Goal: Find specific page/section

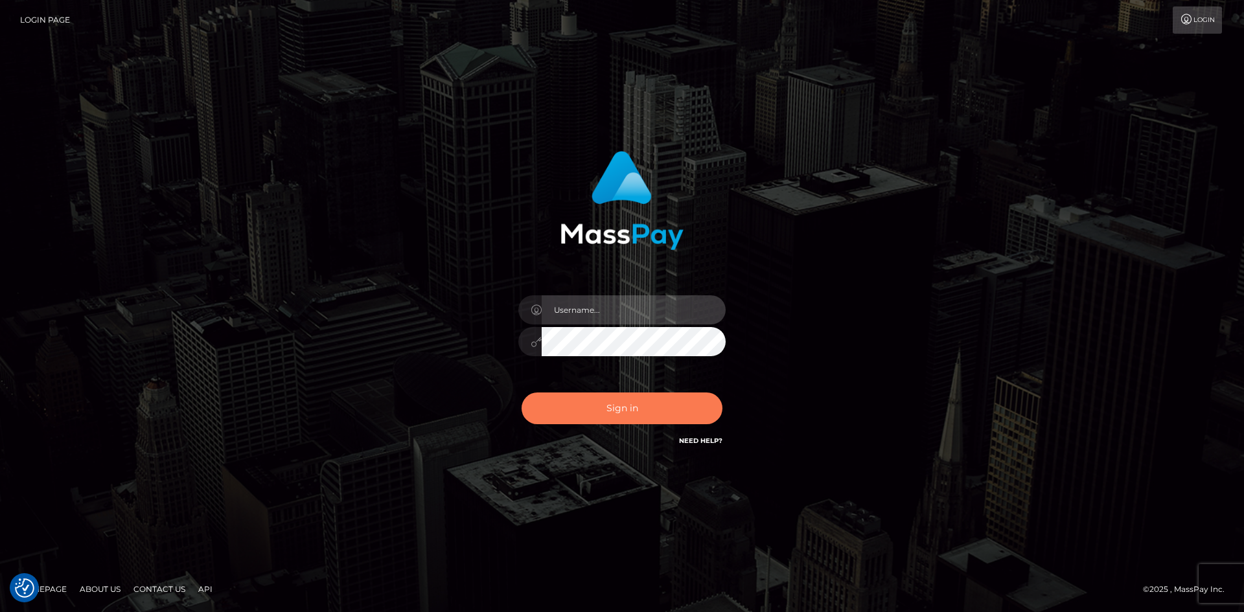
type input "hello.feetfinder"
click at [633, 415] on button "Sign in" at bounding box center [621, 409] width 201 height 32
type input "hello.feetfinder"
click at [633, 413] on button "Sign in" at bounding box center [621, 409] width 201 height 32
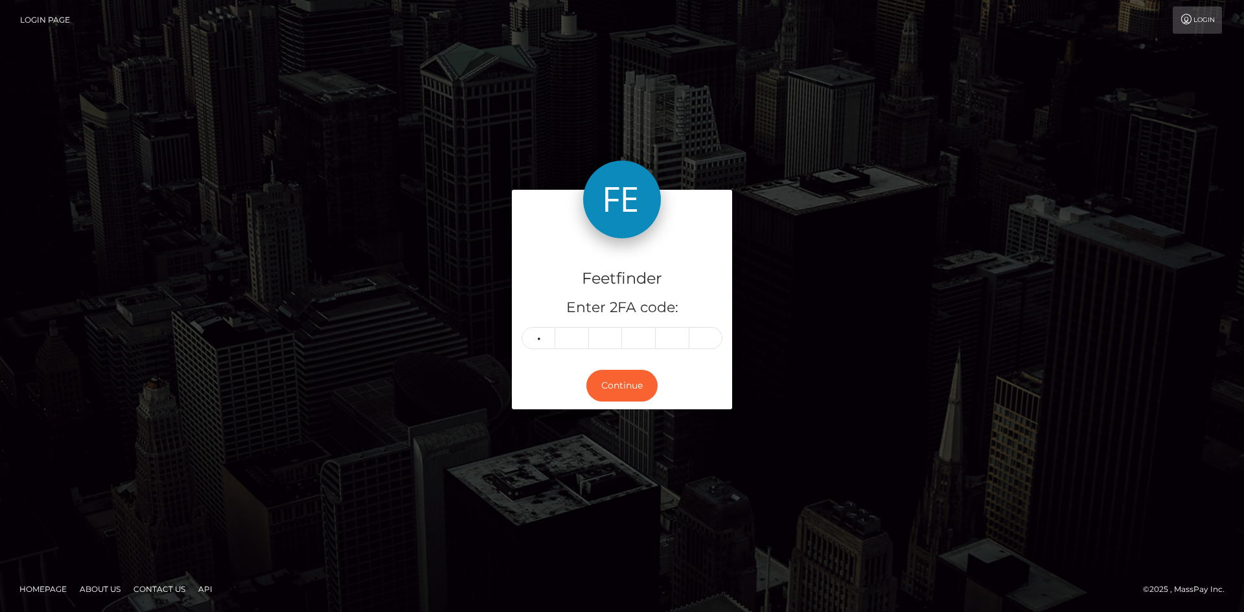
type input "6"
type input "7"
type input "1"
type input "7"
type input "8"
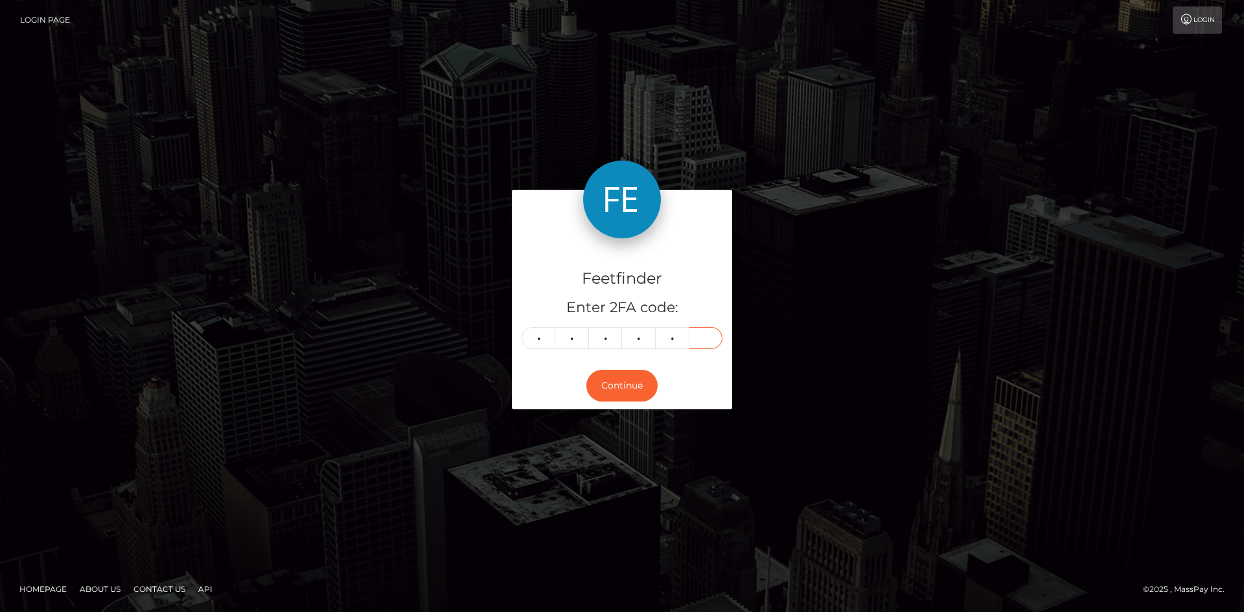
type input "4"
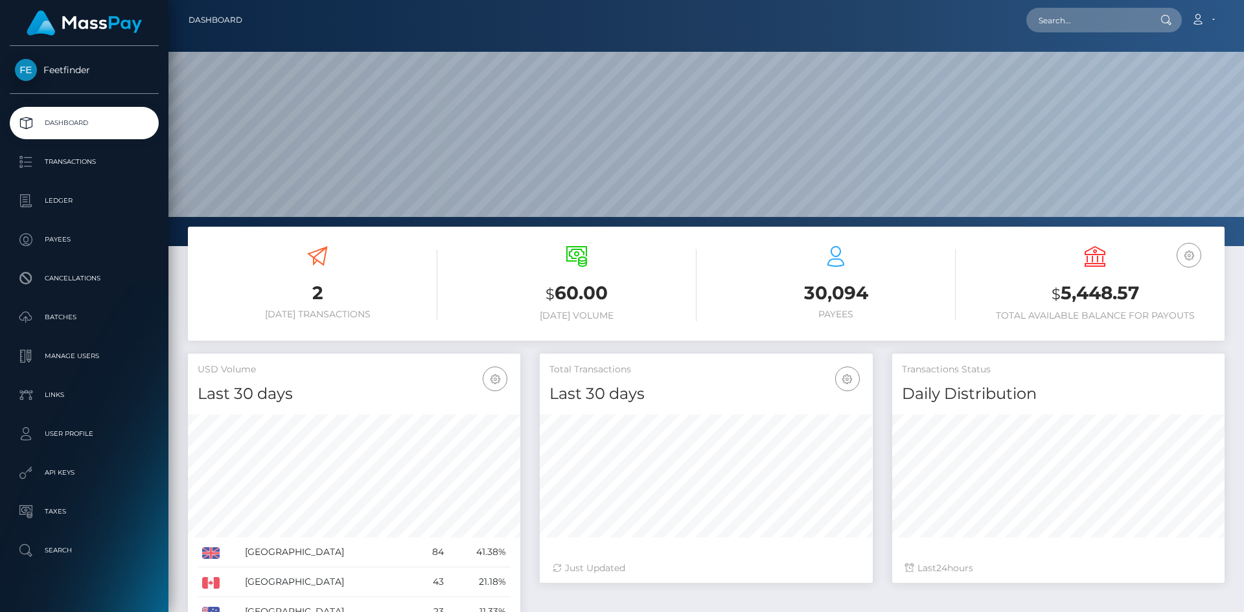
scroll to position [230, 333]
click at [865, 278] on div "30,094 Payees" at bounding box center [836, 283] width 240 height 74
click at [865, 279] on div "30,094 Payees" at bounding box center [836, 283] width 240 height 74
click at [865, 280] on div "30,094 Payees" at bounding box center [836, 283] width 240 height 74
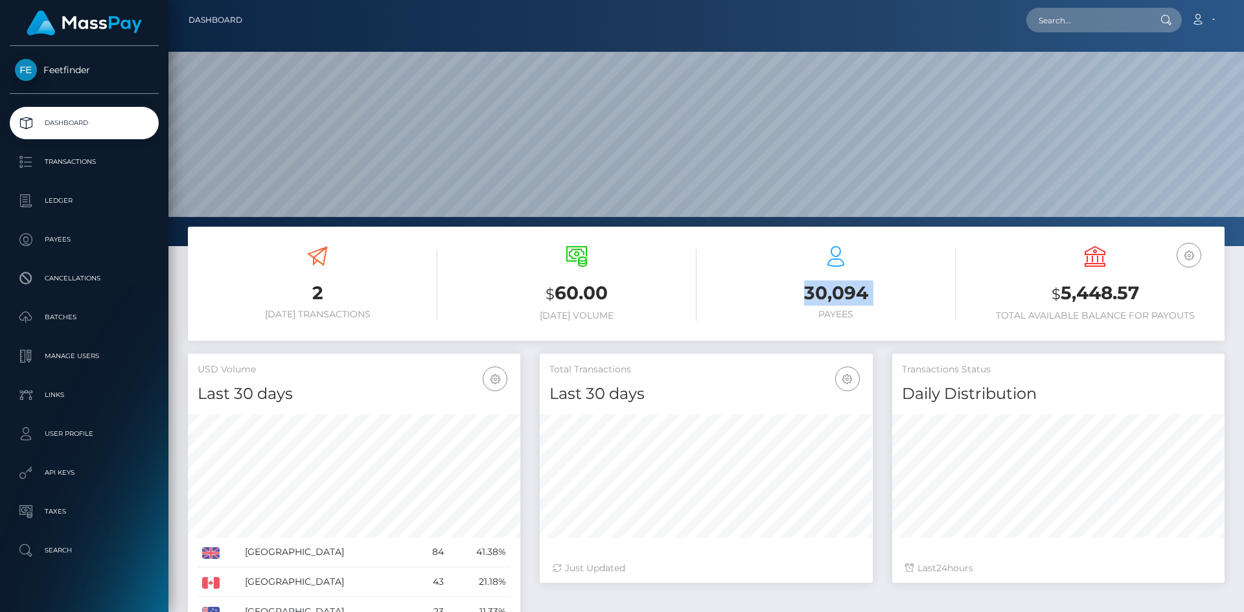
click at [865, 280] on div "30,094 Payees" at bounding box center [836, 283] width 240 height 74
click at [865, 282] on h3 "30,094" at bounding box center [836, 292] width 240 height 25
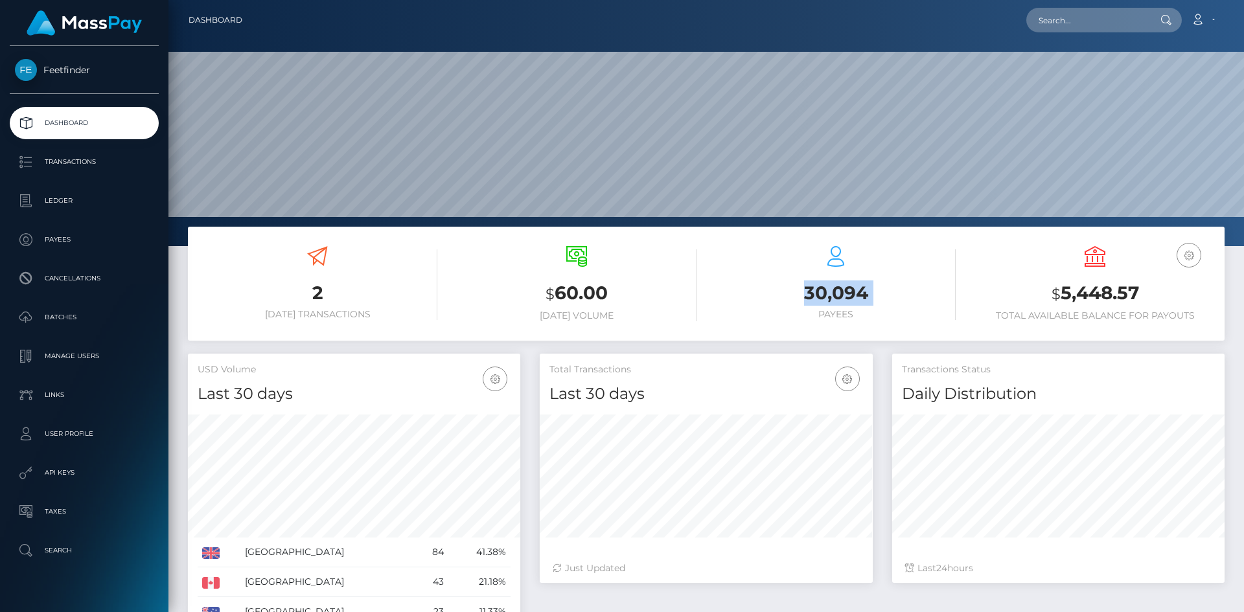
click at [859, 282] on h3 "30,094" at bounding box center [836, 292] width 240 height 25
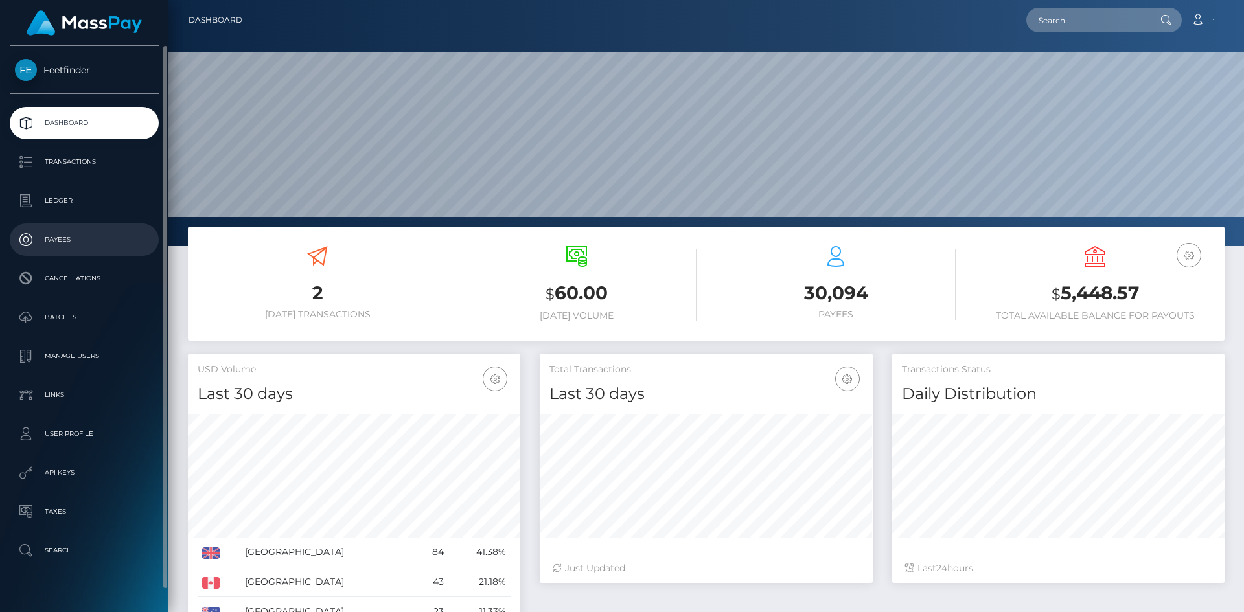
click at [69, 242] on p "Payees" at bounding box center [84, 239] width 139 height 19
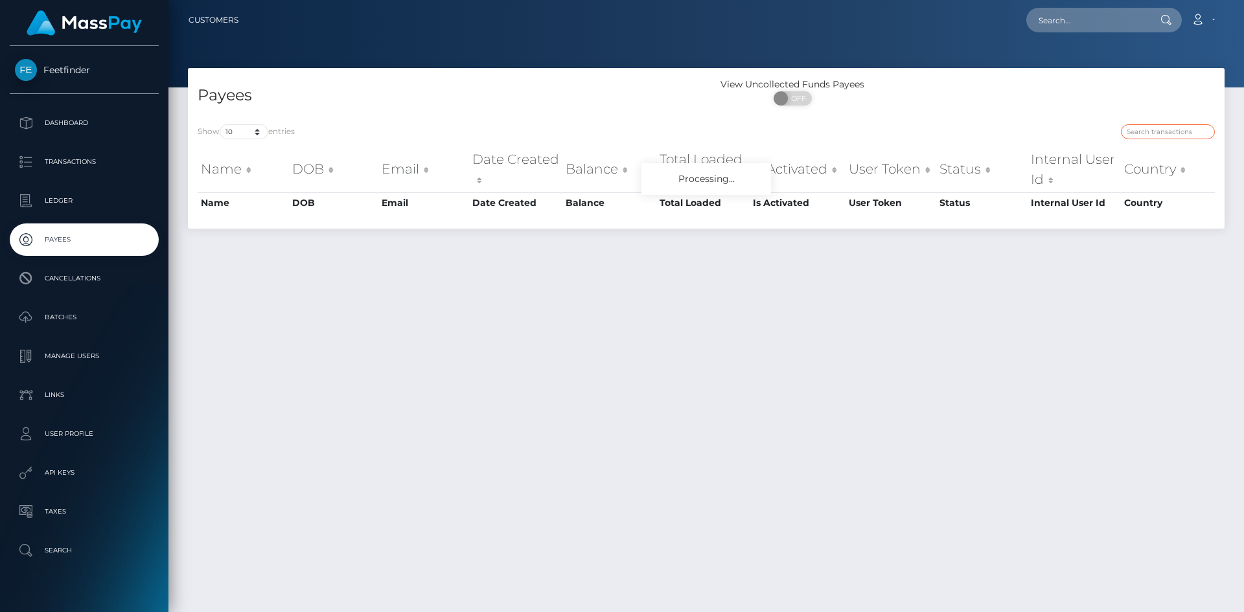
click at [1161, 130] on input "search" at bounding box center [1168, 131] width 94 height 15
paste input "a97cbe90-4483-11f0-bf09-062f66d36555"
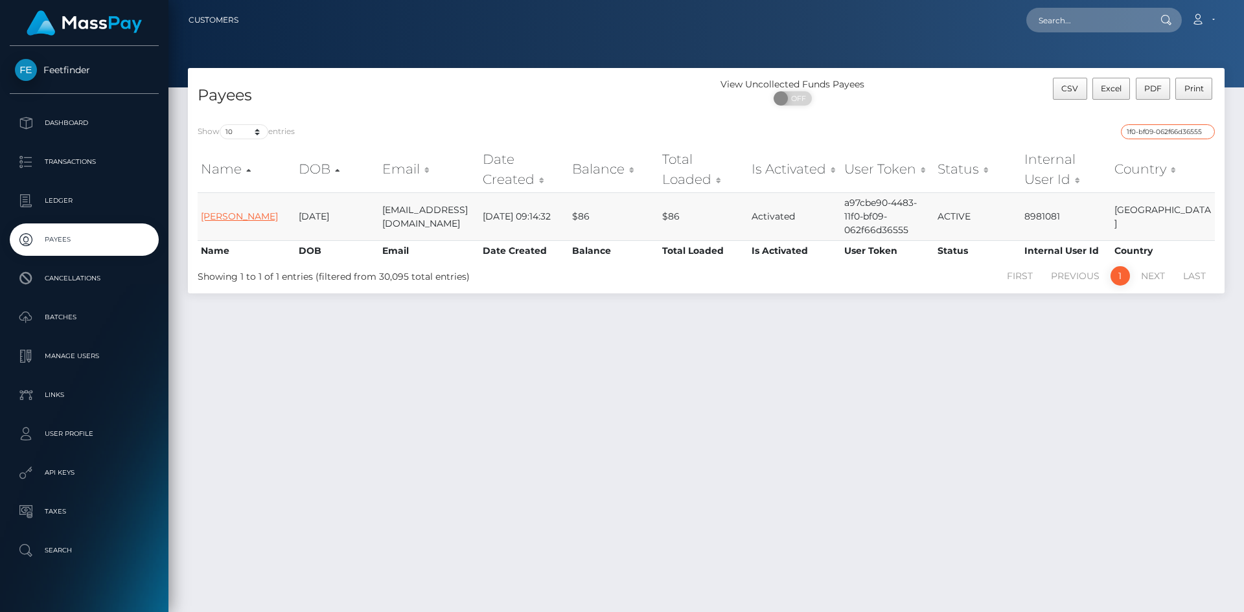
type input "a97cbe90-4483-11f0-bf09-062f66d36555"
click at [244, 214] on link "[PERSON_NAME]" at bounding box center [239, 217] width 77 height 12
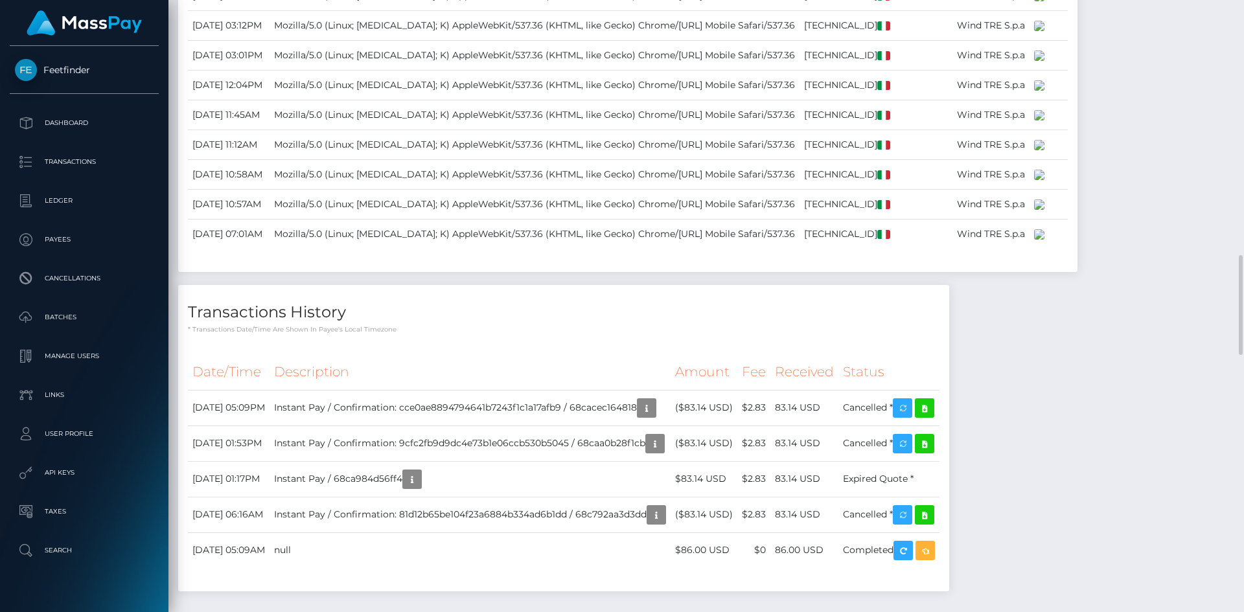
scroll to position [1902, 0]
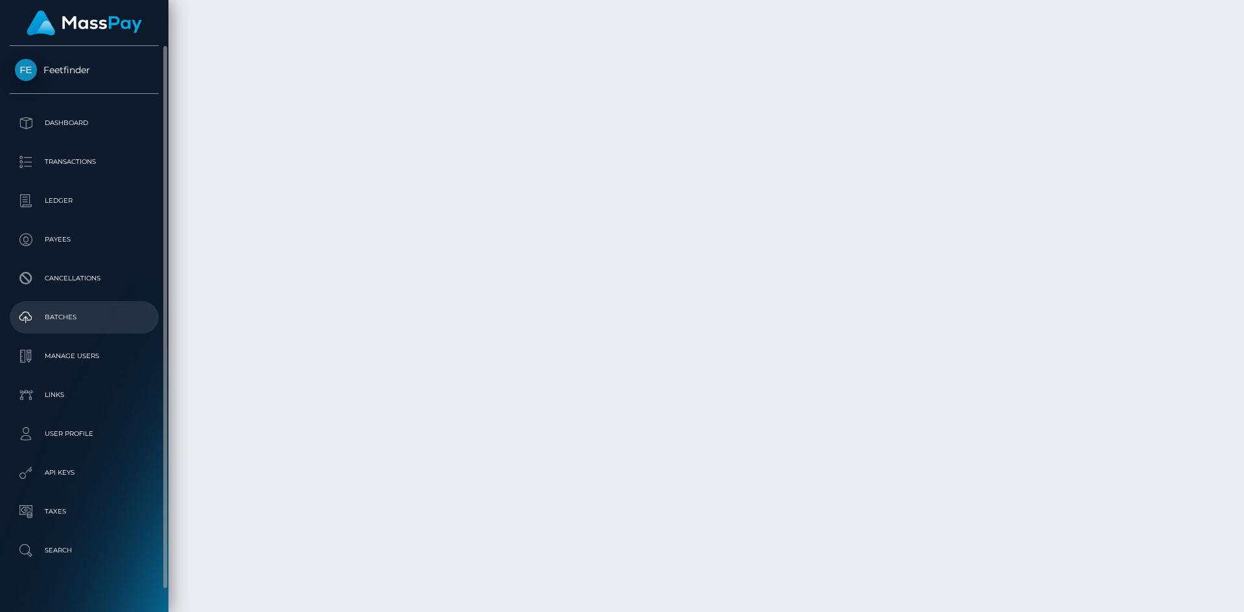
scroll to position [155, 333]
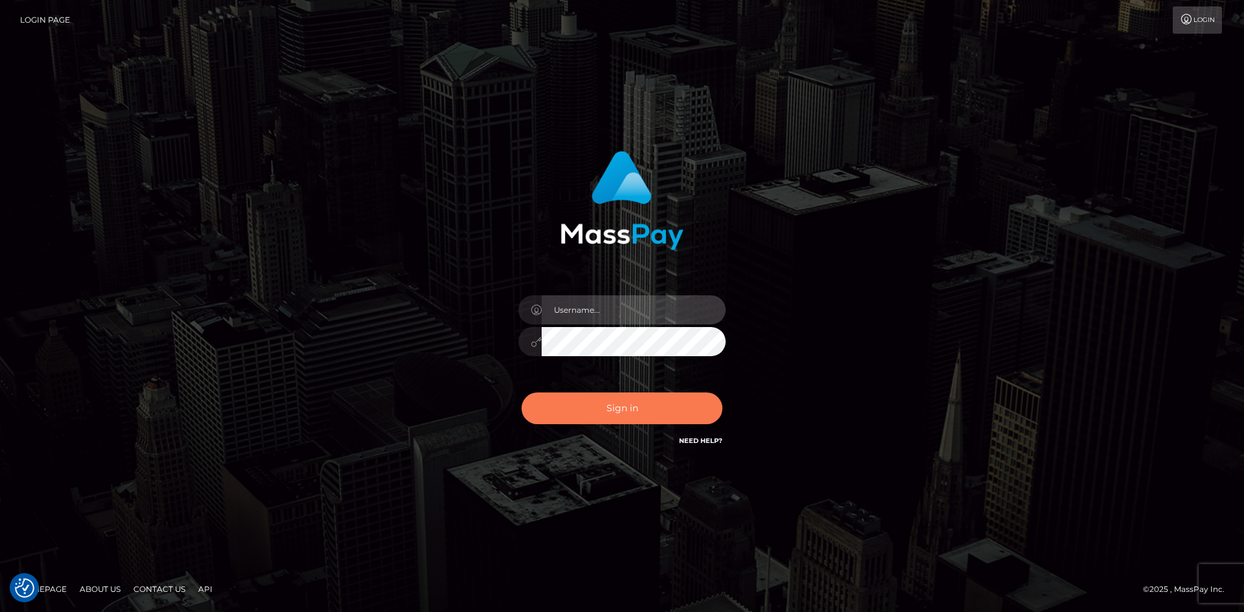
type input "hello.feetfinder"
click at [644, 406] on button "Sign in" at bounding box center [621, 409] width 201 height 32
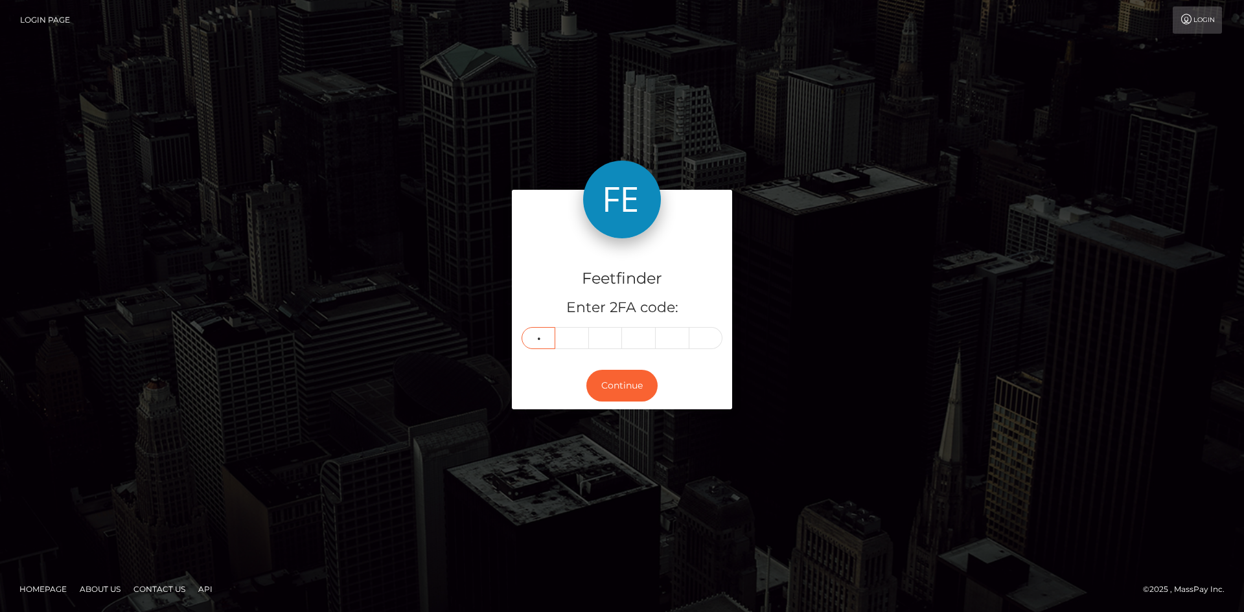
type input "2"
type input "8"
type input "9"
type input "2"
type input "4"
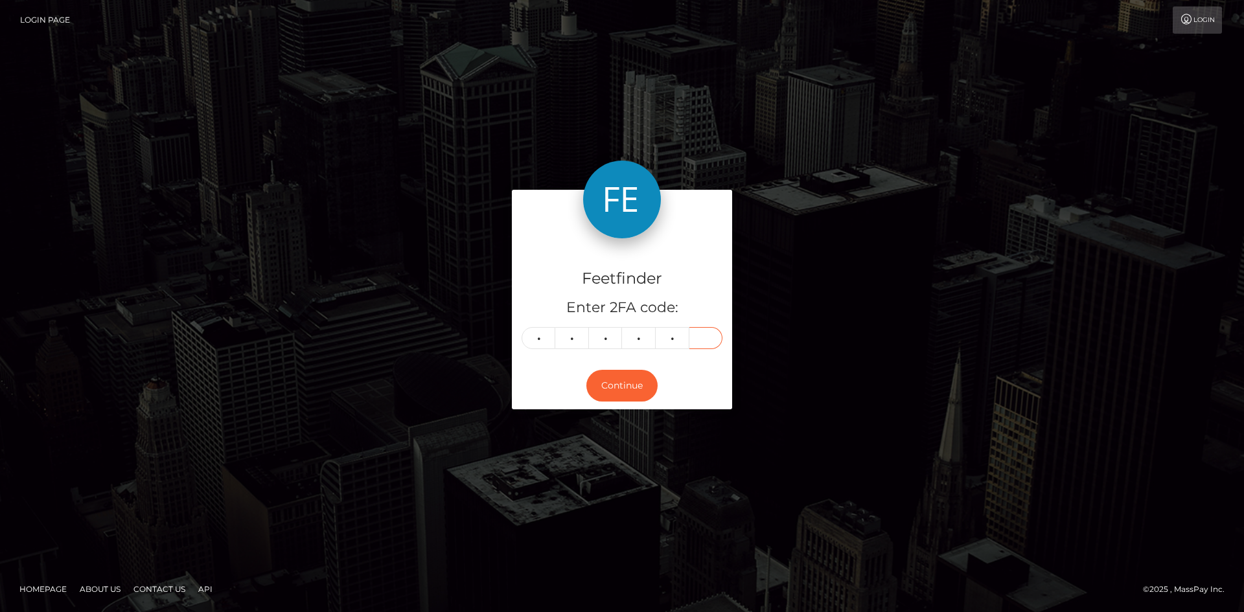
type input "9"
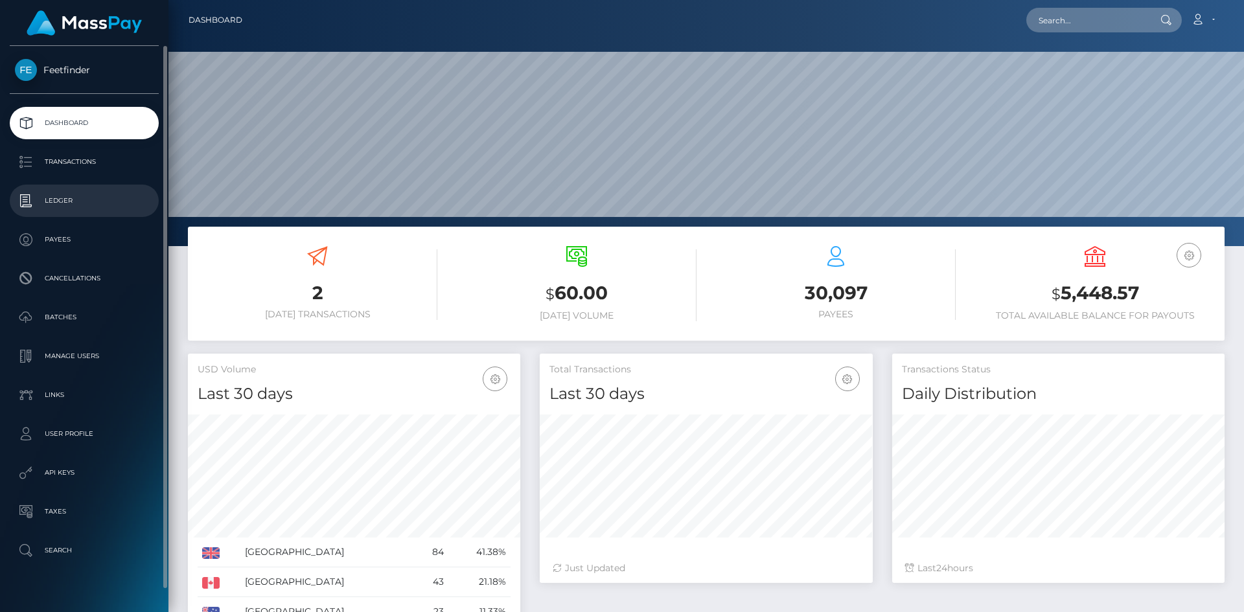
scroll to position [230, 333]
click at [51, 240] on p "Payees" at bounding box center [84, 239] width 139 height 19
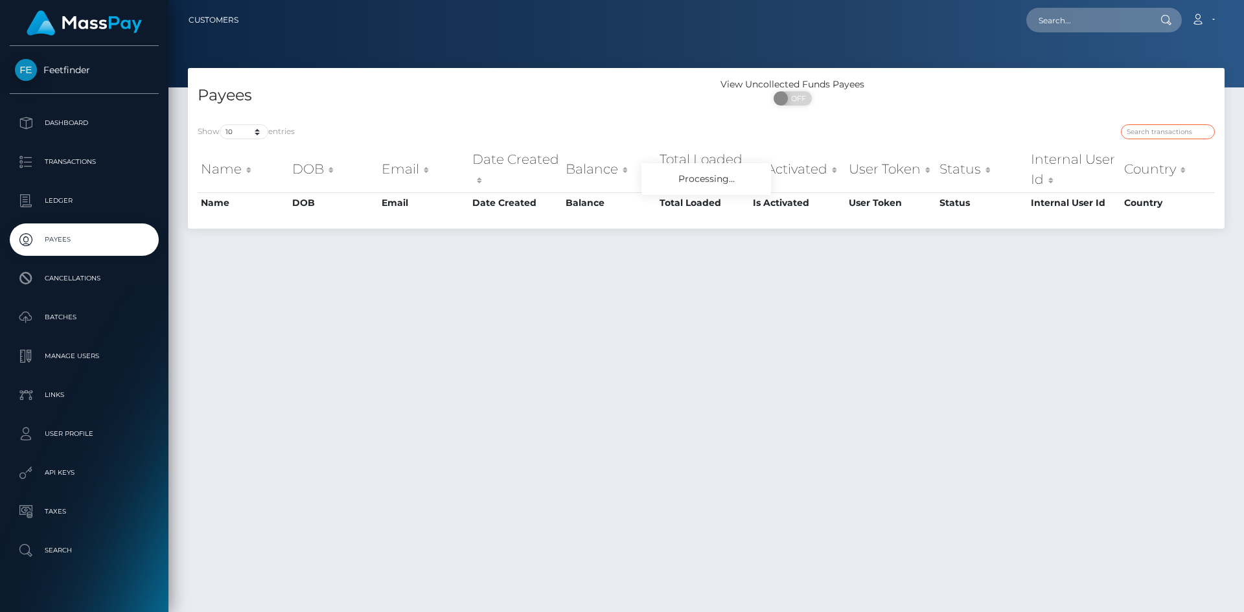
click at [1129, 133] on input "search" at bounding box center [1168, 131] width 94 height 15
paste input "ba3b5eb8-8f73-11f0-bd85-0694aced620b"
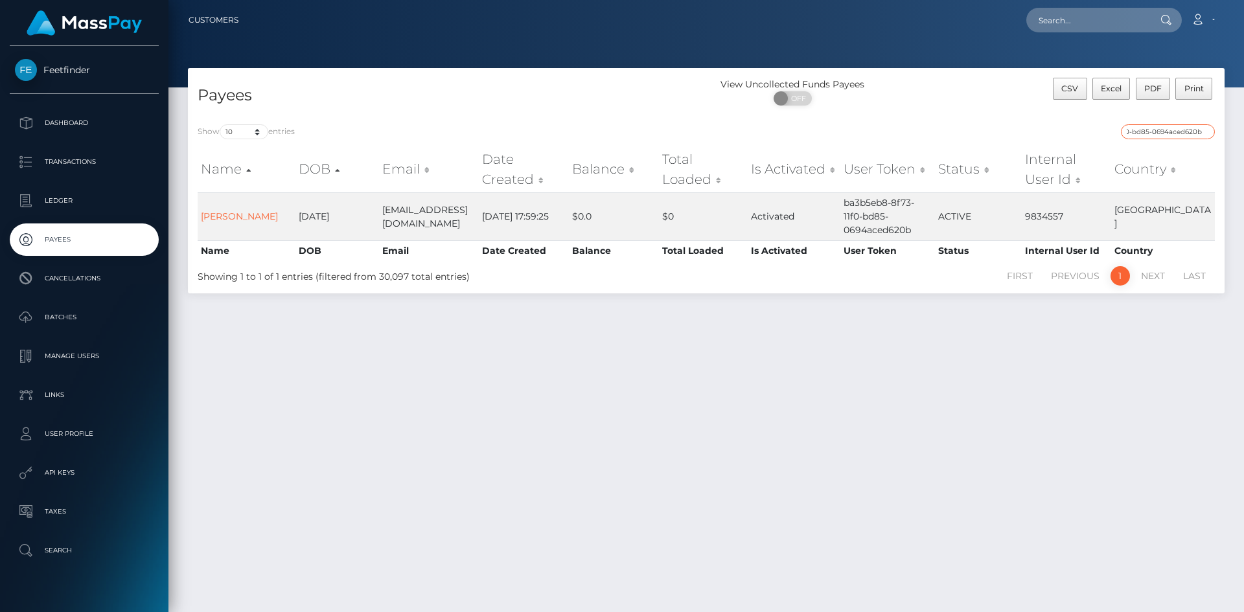
type input "ba3b5eb8-8f73-11f0-bd85-0694aced620b"
click at [1156, 128] on input "ba3b5eb8-8f73-11f0-bd85-0694aced620b" at bounding box center [1168, 131] width 94 height 15
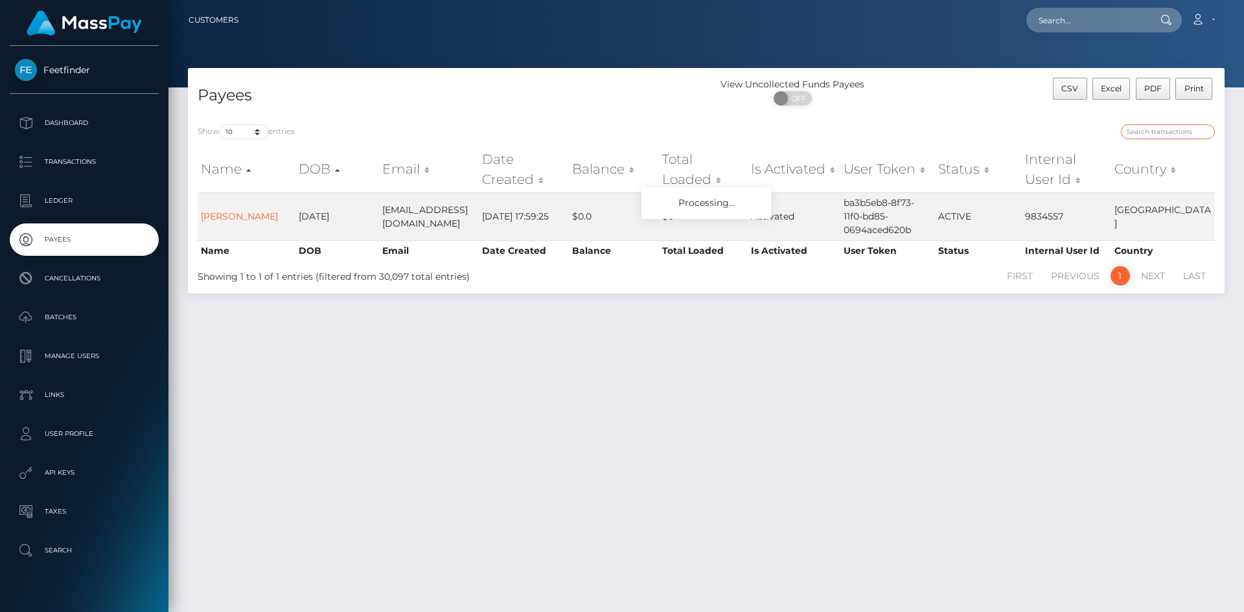
paste input "98b55a62-8f21-11f0-bd85-0694aced620b"
type input "98b55a62-8f21-11f0-bd85-0694aced620b"
click at [77, 232] on p "Payees" at bounding box center [84, 239] width 139 height 19
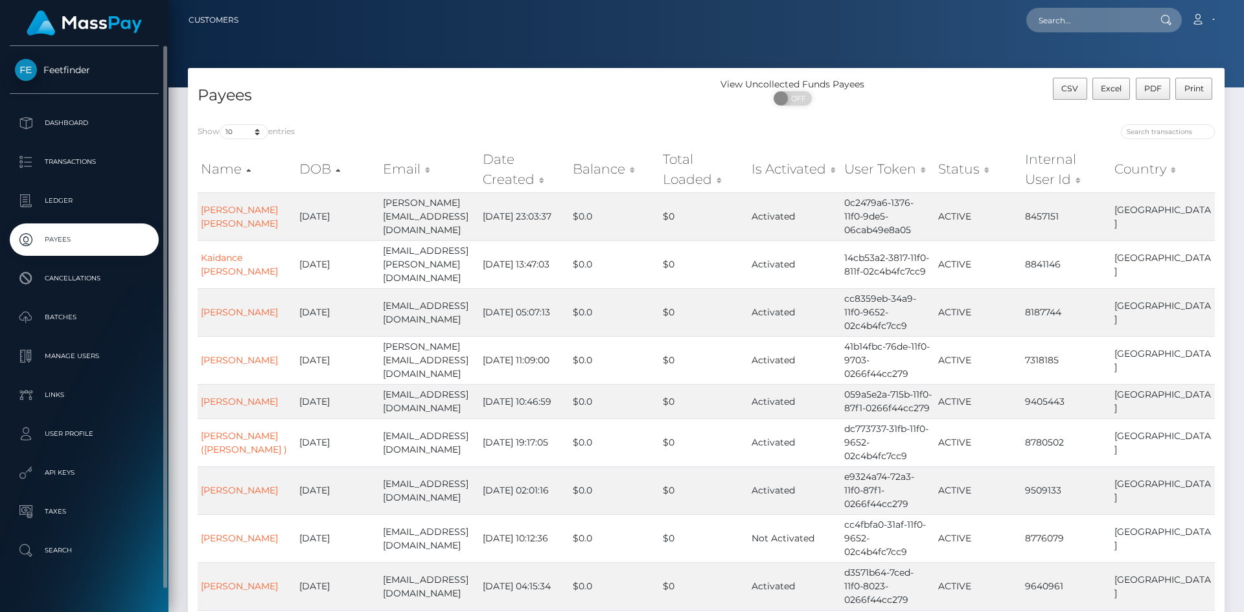
click at [100, 234] on p "Payees" at bounding box center [84, 239] width 139 height 19
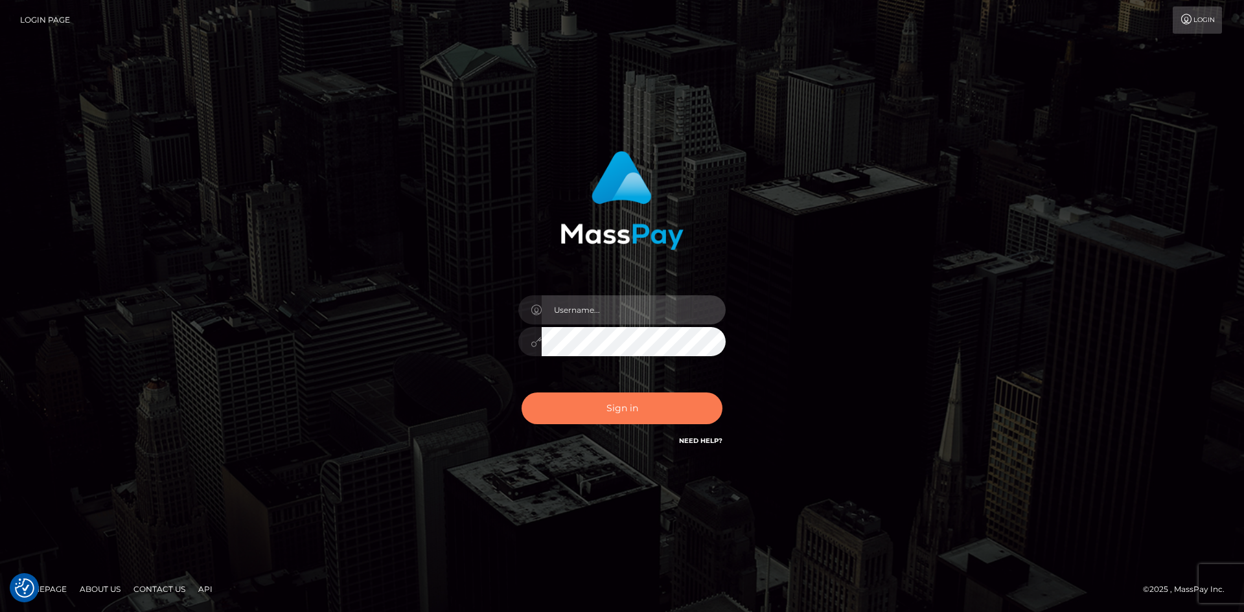
type input "hello.feetfinder"
click at [646, 408] on button "Sign in" at bounding box center [621, 409] width 201 height 32
type input "hello.feetfinder"
click at [611, 411] on button "Sign in" at bounding box center [621, 409] width 201 height 32
